Goal: Complete application form: Complete application form

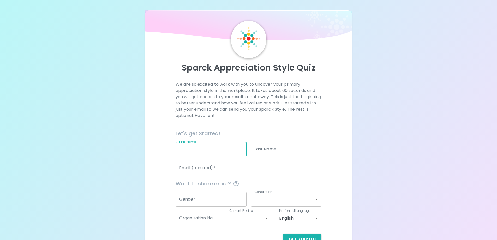
click at [230, 148] on input "First Name" at bounding box center [211, 149] width 71 height 15
type input "[PERSON_NAME]"
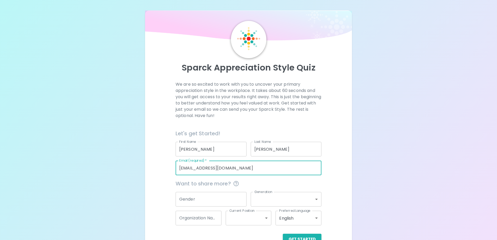
drag, startPoint x: 212, startPoint y: 168, endPoint x: 146, endPoint y: 171, distance: 66.6
click at [146, 171] on div "Sparck Appreciation Style Quiz We are so excited to work with you to uncover yo…" at bounding box center [248, 132] width 207 height 244
type input "[PERSON_NAME][EMAIL_ADDRESS][PERSON_NAME][DOMAIN_NAME]"
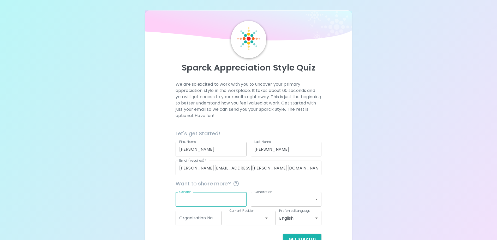
click at [212, 200] on input "Gender" at bounding box center [211, 199] width 71 height 15
type input "[DEMOGRAPHIC_DATA]"
click at [264, 199] on body "Sparck Appreciation Style Quiz We are so excited to work with you to uncover yo…" at bounding box center [250, 127] width 501 height 255
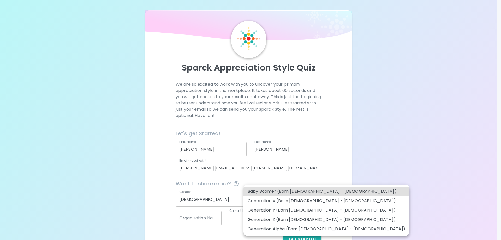
click at [290, 209] on li "Generation Y (Born [DEMOGRAPHIC_DATA] - [DEMOGRAPHIC_DATA])" at bounding box center [326, 209] width 166 height 9
type input "generation_y"
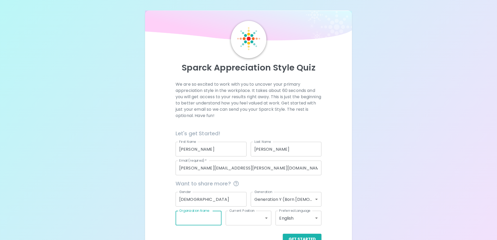
click at [201, 215] on input "Organization Name" at bounding box center [199, 217] width 46 height 15
type input "[GEOGRAPHIC_DATA]"
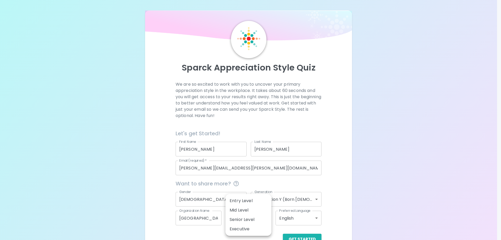
click at [243, 221] on body "Sparck Appreciation Style Quiz We are so excited to work with you to uncover yo…" at bounding box center [250, 127] width 501 height 255
click at [253, 209] on li "Mid Level" at bounding box center [248, 209] width 46 height 9
type input "mid_level"
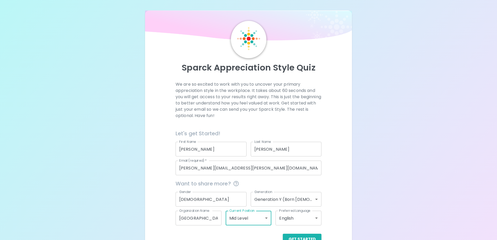
scroll to position [15, 0]
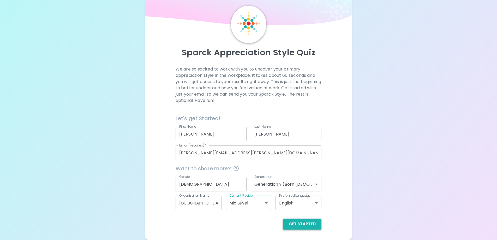
click at [311, 223] on button "Get Started" at bounding box center [302, 223] width 39 height 11
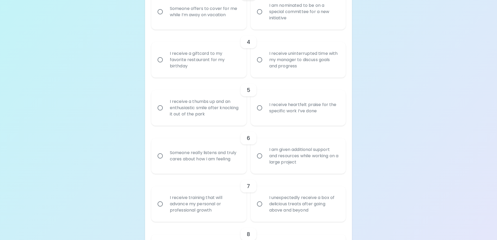
scroll to position [187, 0]
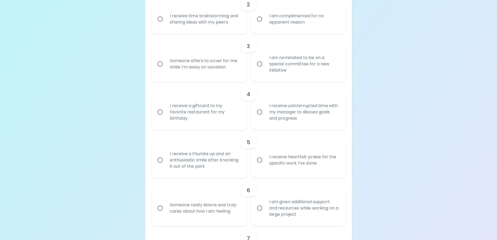
click at [261, 62] on input "I am nominated to be on a special committee for a new initiative" at bounding box center [259, 63] width 11 height 11
radio input "true"
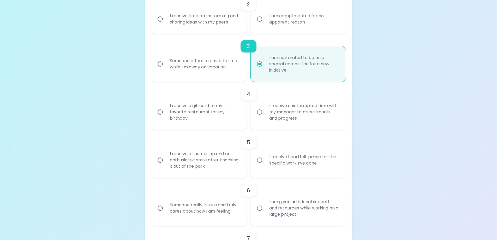
scroll to position [229, 0]
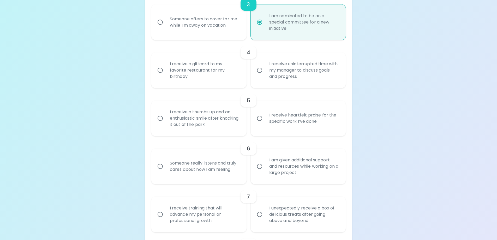
click at [259, 70] on input "I receive uninterrupted time with my manager to discuss goals and progress" at bounding box center [259, 70] width 11 height 11
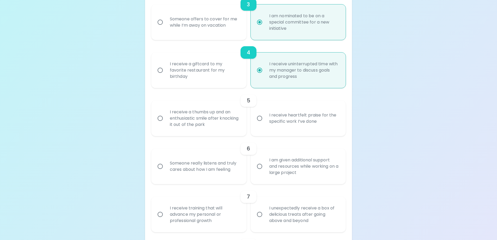
scroll to position [271, 0]
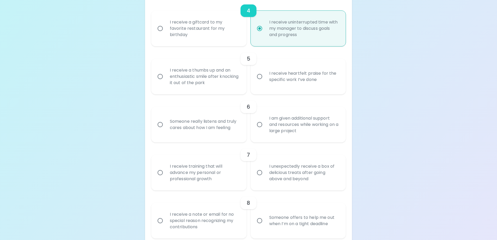
radio input "true"
click at [260, 77] on input "I receive heartfelt praise for the specific work I’ve done" at bounding box center [259, 76] width 11 height 11
radio input "false"
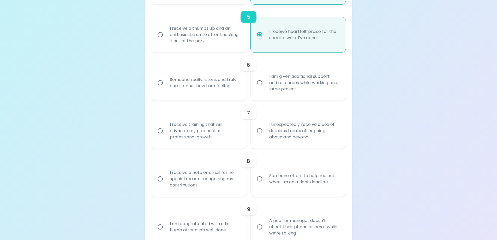
radio input "true"
click at [259, 78] on input "I am given additional support and resources while working on a large project" at bounding box center [259, 82] width 11 height 11
radio input "false"
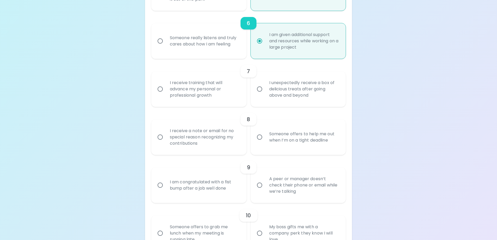
radio input "true"
drag, startPoint x: 157, startPoint y: 88, endPoint x: 160, endPoint y: 88, distance: 2.9
click at [158, 88] on input "I receive training that will advance my personal or professional growth" at bounding box center [160, 88] width 11 height 11
radio input "false"
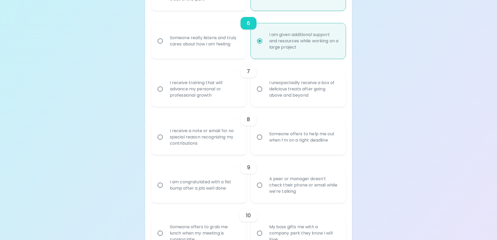
radio input "false"
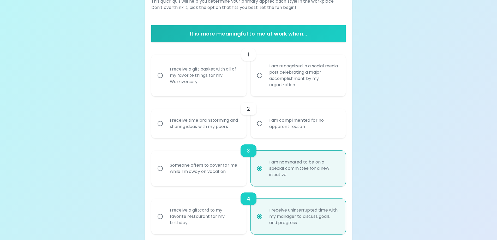
scroll to position [109, 0]
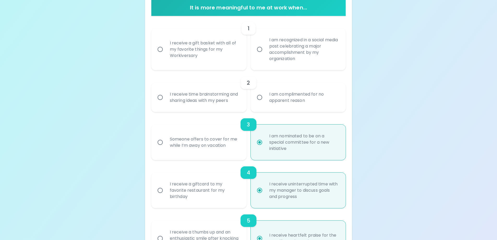
radio input "true"
radio input "false"
click at [258, 143] on input "I am nominated to be on a special committee for a new initiative" at bounding box center [259, 142] width 11 height 11
click at [260, 147] on input "I am nominated to be on a special committee for a new initiative" at bounding box center [259, 142] width 11 height 11
click at [264, 135] on label "I am nominated to be on a special committee for a new initiative" at bounding box center [295, 141] width 95 height 35
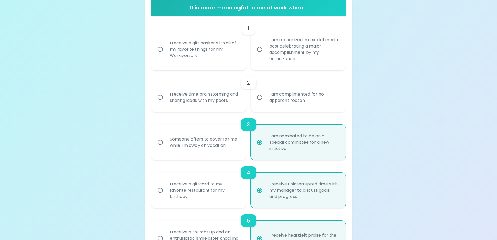
click at [264, 137] on input "I am nominated to be on a special committee for a new initiative" at bounding box center [259, 142] width 11 height 11
radio input "true"
click at [260, 187] on input "I receive uninterrupted time with my manager to discuss goals and progress" at bounding box center [259, 190] width 11 height 11
click at [258, 226] on div "5" at bounding box center [248, 220] width 195 height 13
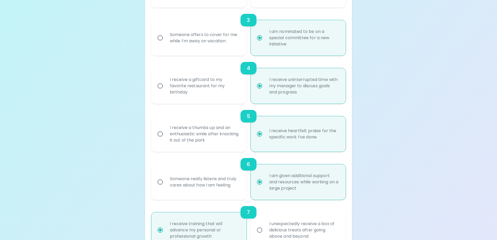
scroll to position [266, 0]
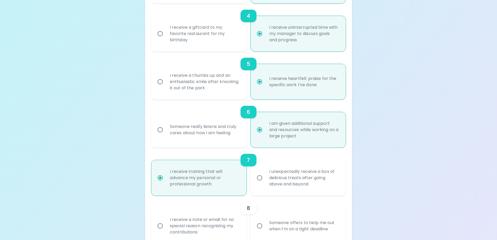
radio input "true"
click at [161, 178] on input "I receive training that will advance my personal or professional growth" at bounding box center [160, 177] width 11 height 11
click at [294, 86] on div "I receive heartfelt praise for the specific work I’ve done" at bounding box center [304, 81] width 78 height 25
click at [265, 86] on input "I receive heartfelt praise for the specific work I’ve done" at bounding box center [259, 81] width 11 height 11
radio input "true"
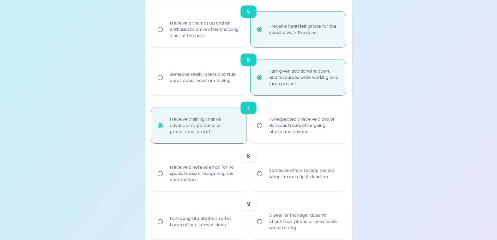
scroll to position [396, 0]
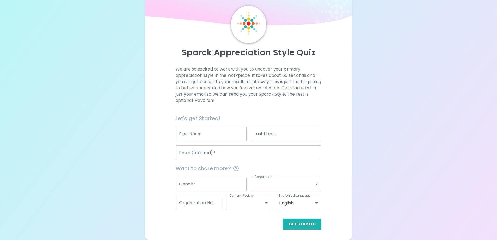
click at [214, 138] on input "First Name" at bounding box center [211, 133] width 71 height 15
type input "[PERSON_NAME]"
type input "CVT"
type input "specialprocedures@southviewanimalhospital.com"
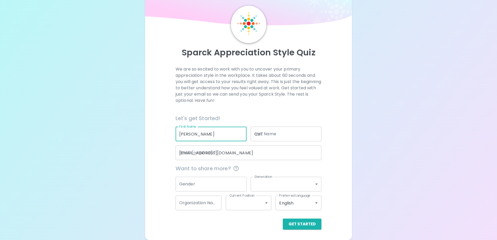
type input "[GEOGRAPHIC_DATA]"
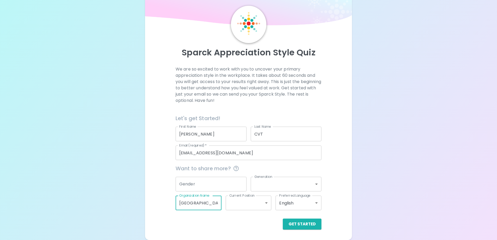
click at [211, 202] on input "[GEOGRAPHIC_DATA]" at bounding box center [199, 202] width 46 height 15
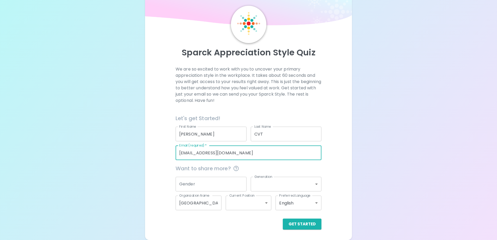
drag, startPoint x: 288, startPoint y: 153, endPoint x: 149, endPoint y: 160, distance: 139.5
click at [149, 160] on div "Sparck Appreciation Style Quiz We are so excited to work with you to uncover yo…" at bounding box center [248, 117] width 207 height 244
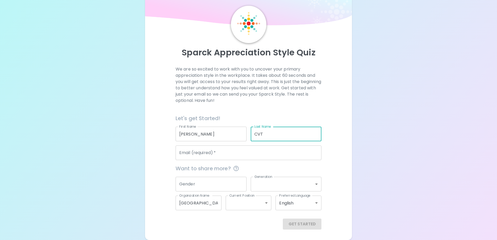
drag, startPoint x: 269, startPoint y: 133, endPoint x: 230, endPoint y: 133, distance: 38.6
click at [230, 133] on div "Let's get Started! First Name Emily First Name Last Name CVT Last Name Email (r…" at bounding box center [246, 135] width 150 height 50
click at [211, 133] on input "[PERSON_NAME]" at bounding box center [211, 133] width 71 height 15
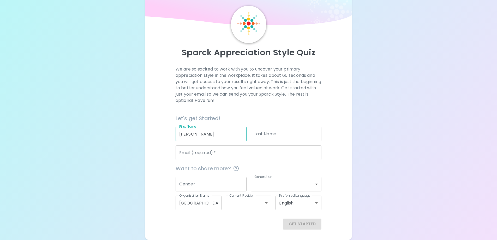
click at [267, 135] on input "Last Name" at bounding box center [286, 133] width 71 height 15
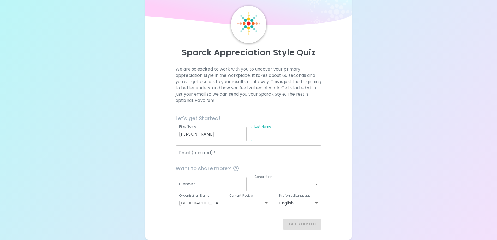
type input "[PERSON_NAME]"
type input "[EMAIL_ADDRESS][DOMAIN_NAME]"
click at [230, 153] on input "[EMAIL_ADDRESS][DOMAIN_NAME]" at bounding box center [249, 152] width 146 height 15
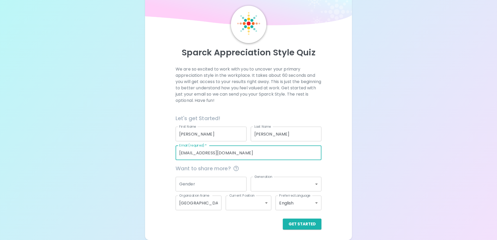
drag, startPoint x: 230, startPoint y: 153, endPoint x: 130, endPoint y: 158, distance: 100.3
click at [130, 158] on div "Sparck Appreciation Style Quiz We are so excited to work with you to uncover yo…" at bounding box center [248, 112] width 497 height 255
type input "[PERSON_NAME][EMAIL_ADDRESS][PERSON_NAME][DOMAIN_NAME]"
click at [203, 184] on input "Gender" at bounding box center [211, 184] width 71 height 15
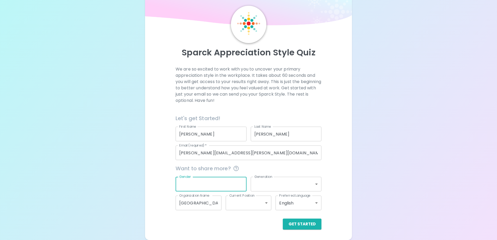
type input "[DEMOGRAPHIC_DATA]"
click at [257, 182] on body "Sparck Appreciation Style Quiz We are so excited to work with you to uncover yo…" at bounding box center [248, 112] width 497 height 255
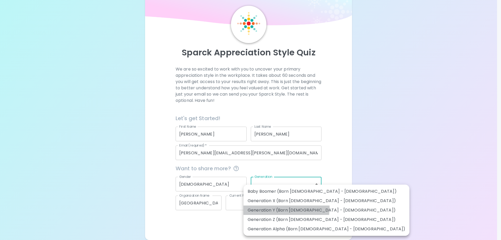
click at [263, 207] on li "Generation Y (Born [DEMOGRAPHIC_DATA] - [DEMOGRAPHIC_DATA])" at bounding box center [326, 209] width 166 height 9
type input "generation_y"
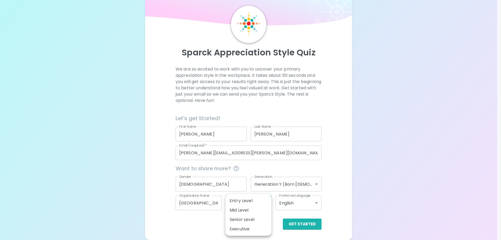
click at [243, 203] on body "Sparck Appreciation Style Quiz We are so excited to work with you to uncover yo…" at bounding box center [250, 112] width 501 height 255
click at [244, 210] on li "Mid Level" at bounding box center [248, 209] width 46 height 9
type input "mid_level"
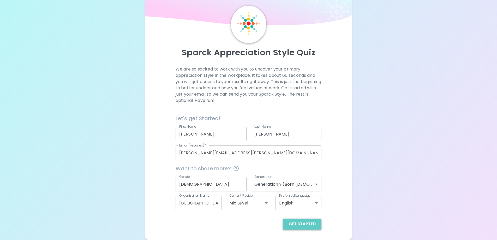
click at [304, 225] on button "Get Started" at bounding box center [302, 223] width 39 height 11
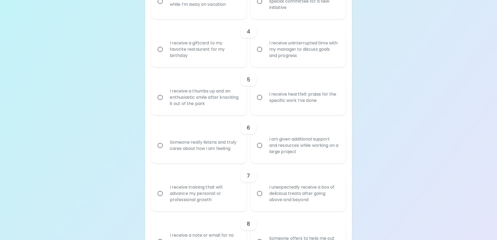
scroll to position [224, 0]
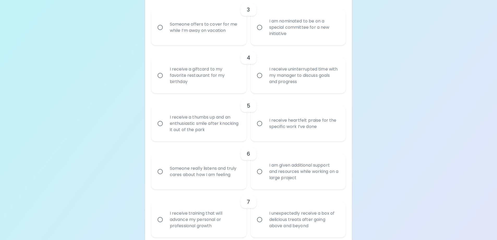
click at [258, 26] on input "I am nominated to be on a special committee for a new initiative" at bounding box center [259, 27] width 11 height 11
radio input "true"
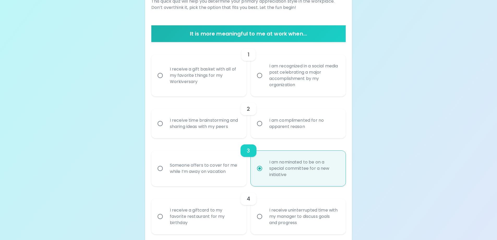
scroll to position [57, 0]
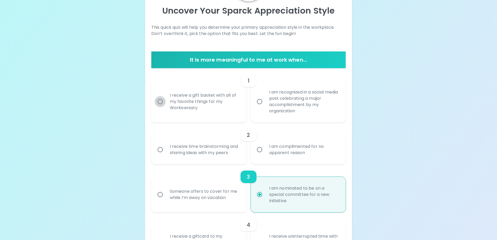
click at [160, 102] on input "I receive a gift basket with all of my favorite things for my Workiversary" at bounding box center [160, 101] width 11 height 11
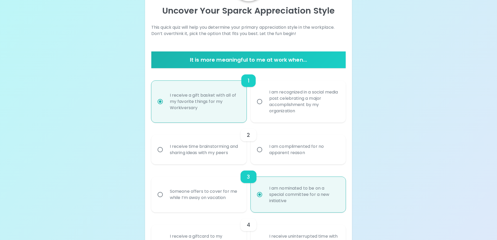
scroll to position [99, 0]
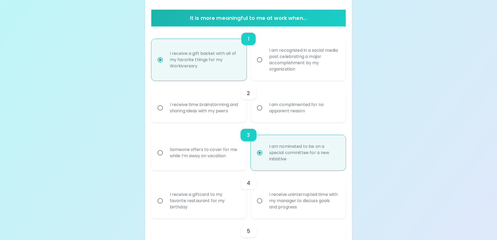
radio input "true"
click at [162, 108] on input "I receive time brainstorming and sharing ideas with my peers" at bounding box center [160, 107] width 11 height 11
radio input "false"
radio input "true"
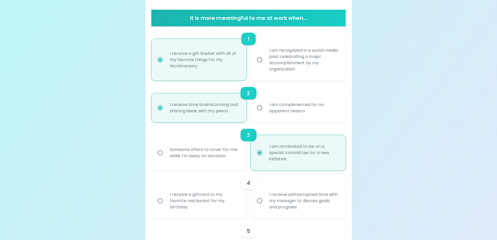
scroll to position [140, 0]
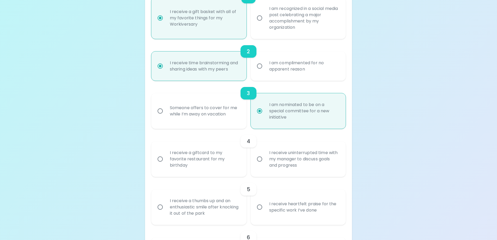
radio input "true"
click at [259, 159] on input "I receive uninterrupted time with my manager to discuss goals and progress" at bounding box center [259, 158] width 11 height 11
radio input "false"
radio input "true"
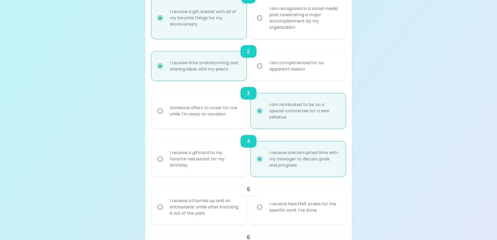
scroll to position [182, 0]
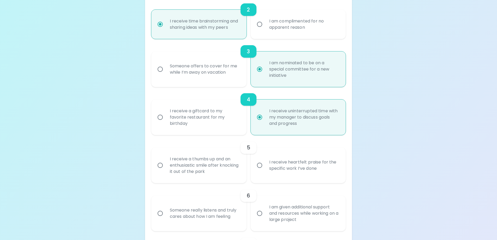
radio input "true"
click at [259, 166] on input "I receive heartfelt praise for the specific work I’ve done" at bounding box center [259, 165] width 11 height 11
radio input "false"
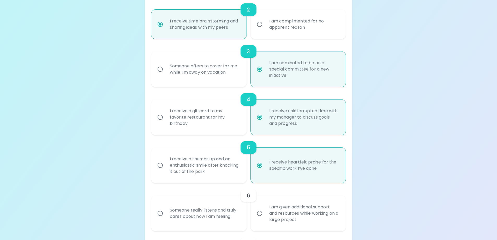
scroll to position [224, 0]
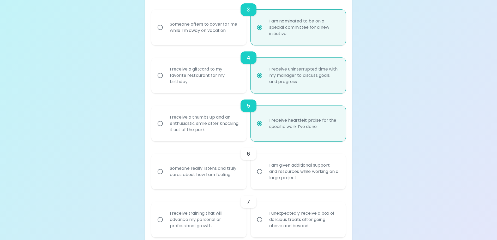
radio input "true"
click at [259, 172] on input "I am given additional support and resources while working on a large project" at bounding box center [259, 171] width 11 height 11
radio input "false"
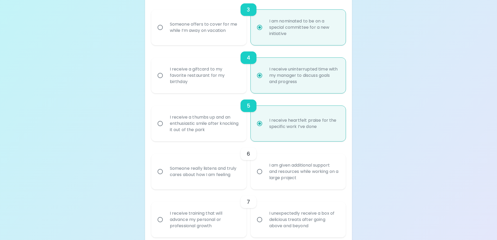
radio input "false"
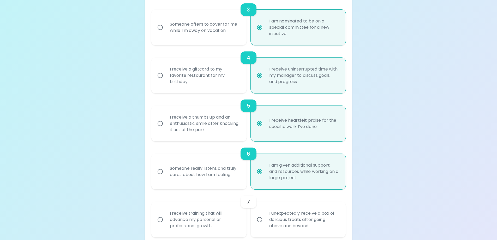
scroll to position [266, 0]
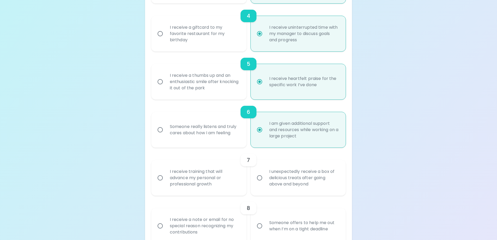
radio input "true"
click at [159, 177] on input "I receive training that will advance my personal or professional growth" at bounding box center [160, 177] width 11 height 11
radio input "false"
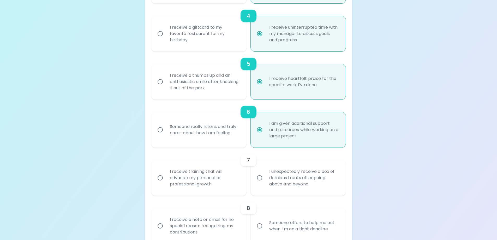
radio input "false"
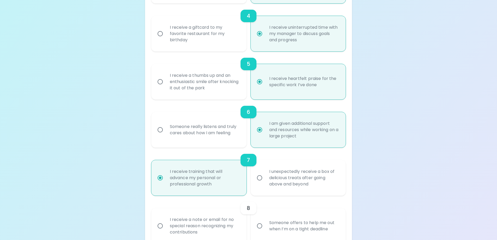
scroll to position [307, 0]
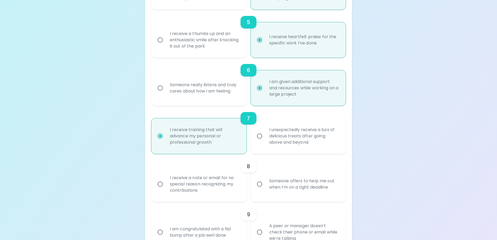
radio input "true"
click at [159, 184] on input "I receive a note or email for no special reason recognizing my contributions" at bounding box center [160, 183] width 11 height 11
radio input "false"
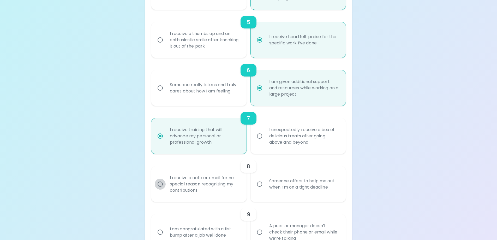
radio input "false"
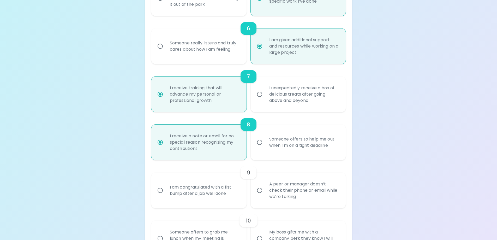
radio input "true"
click at [261, 190] on input "A peer or manager doesn’t check their phone or email while we’re talking" at bounding box center [259, 190] width 11 height 11
radio input "false"
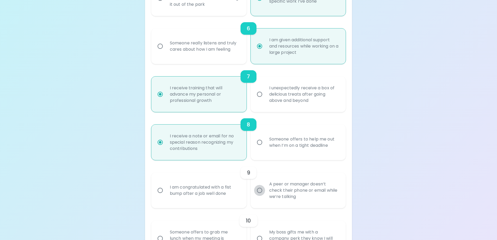
radio input "false"
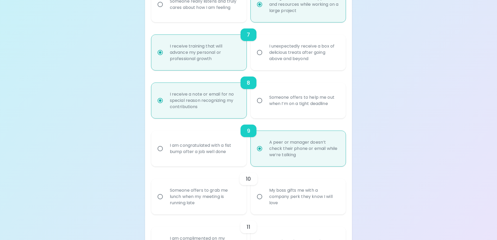
radio input "true"
click at [260, 196] on input "My boss gifts me with a company perk they know I will love" at bounding box center [259, 196] width 11 height 11
radio input "false"
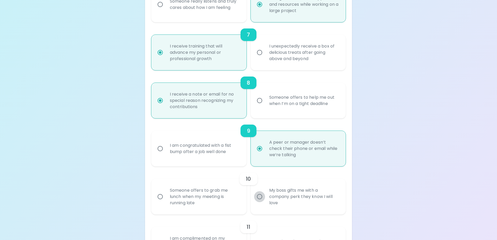
radio input "false"
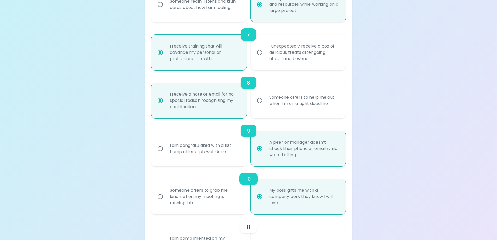
scroll to position [432, 0]
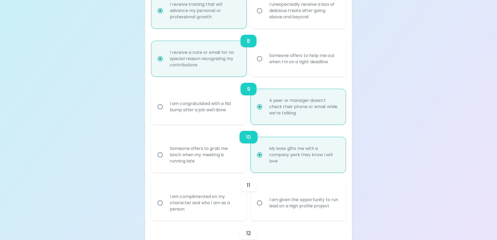
radio input "true"
click at [259, 202] on input "I am given the opportunity to run lead on a high profile project" at bounding box center [259, 202] width 11 height 11
radio input "false"
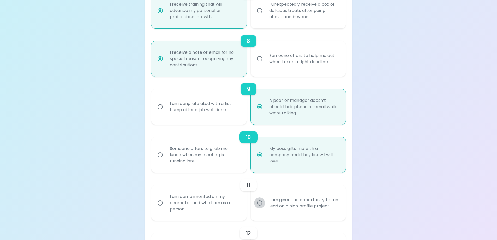
radio input "false"
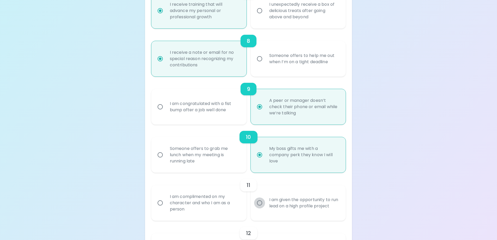
radio input "false"
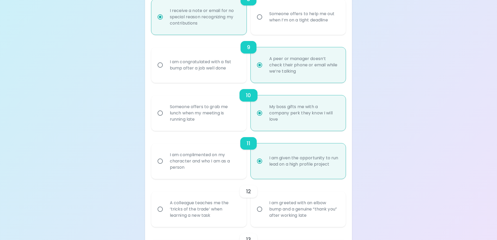
radio input "true"
click at [159, 210] on input "A colleague teaches me the ‘tricks of the trade’ when learning a new task" at bounding box center [160, 208] width 11 height 11
radio input "false"
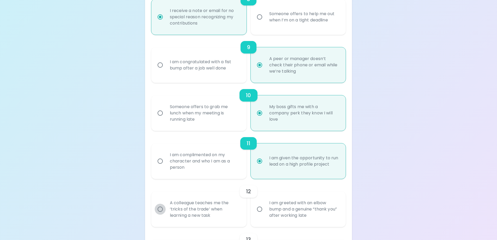
radio input "false"
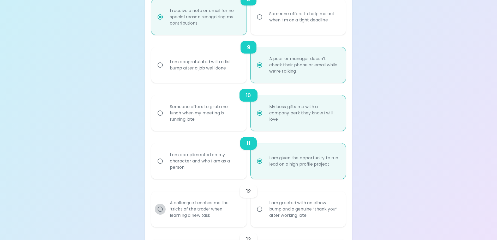
radio input "false"
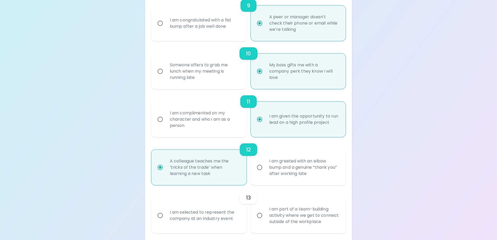
radio input "true"
click at [160, 215] on input "I am selected to represent the company at an industry event" at bounding box center [160, 215] width 11 height 11
radio input "false"
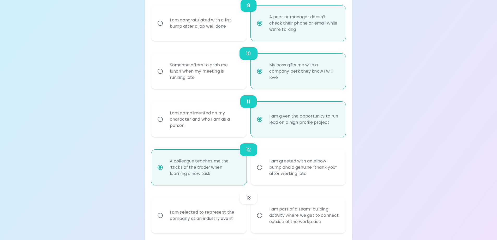
radio input "false"
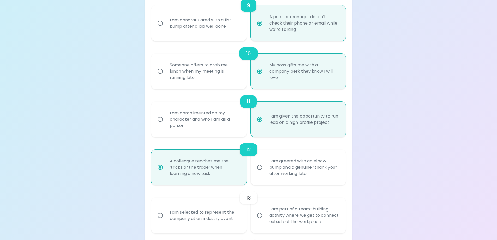
radio input "false"
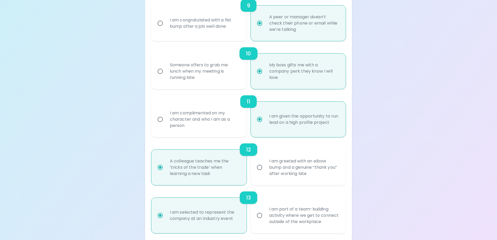
scroll to position [558, 0]
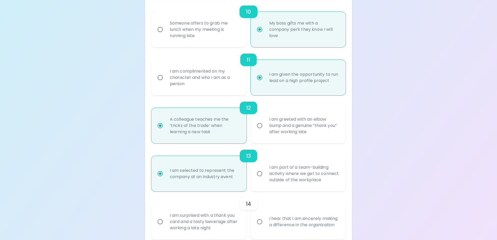
radio input "true"
click at [259, 223] on input "I hear that I am sincerely making a difference in the organization" at bounding box center [259, 221] width 11 height 11
radio input "false"
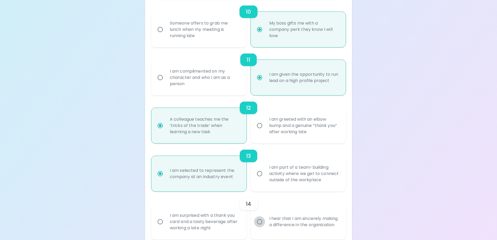
radio input "false"
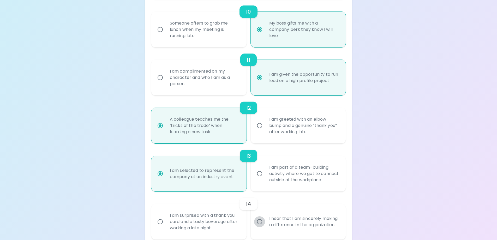
radio input "false"
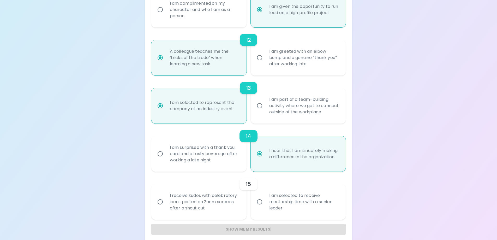
scroll to position [631, 0]
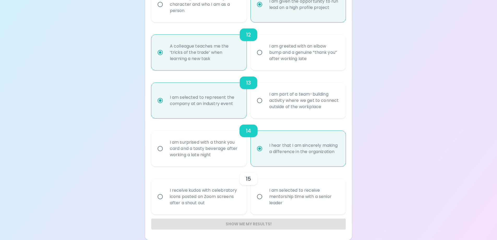
radio input "true"
click at [258, 195] on input "I am selected to receive mentorship time with a senior leader" at bounding box center [259, 196] width 11 height 11
radio input "false"
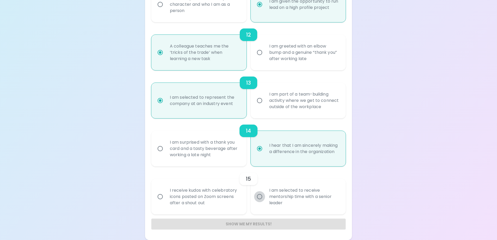
radio input "false"
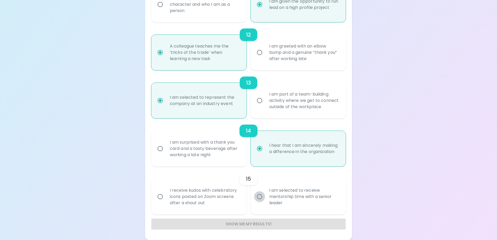
radio input "false"
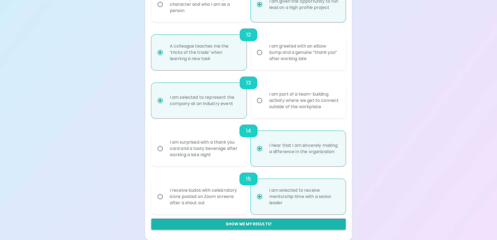
radio input "true"
click at [253, 224] on button "Show me my results!" at bounding box center [248, 223] width 195 height 11
radio input "false"
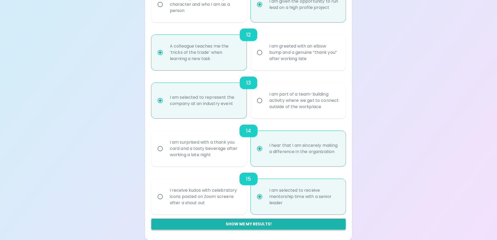
radio input "false"
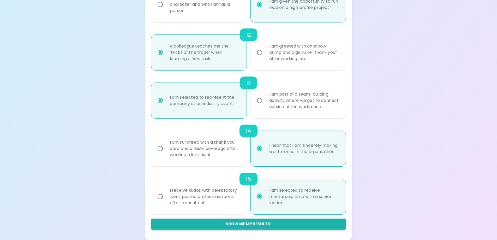
radio input "false"
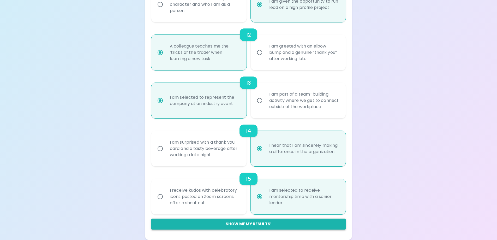
radio input "false"
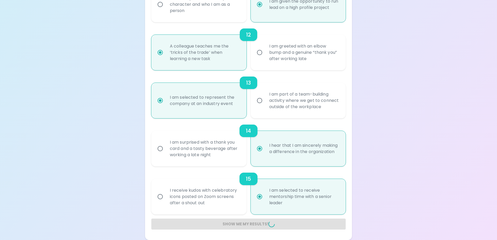
radio input "false"
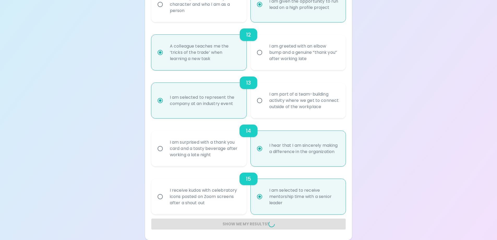
radio input "false"
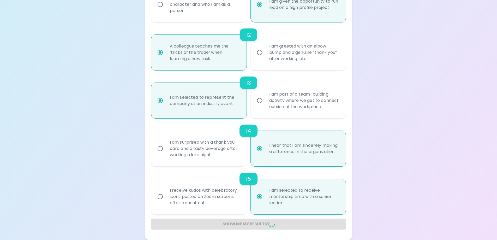
radio input "false"
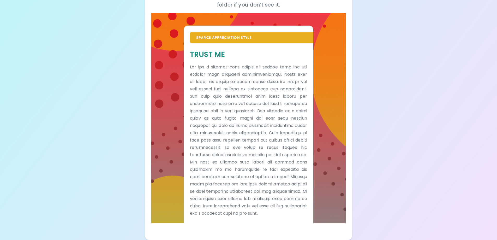
scroll to position [89, 0]
